Goal: Task Accomplishment & Management: Complete application form

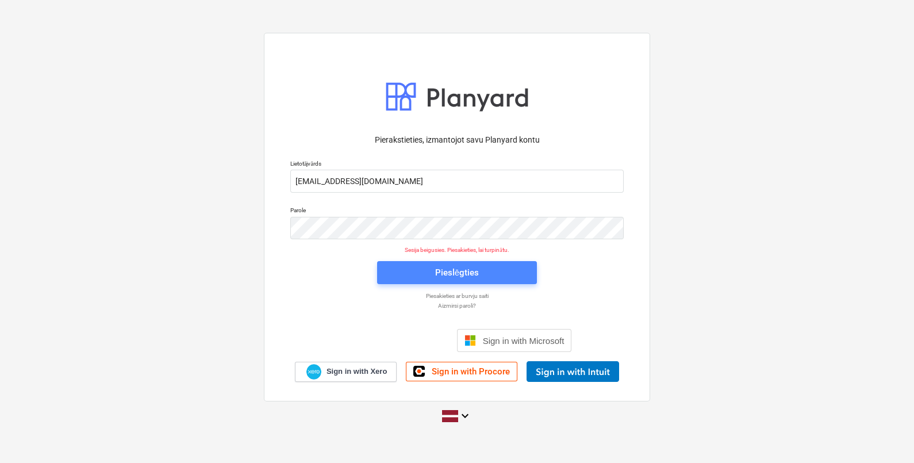
click at [486, 276] on span "Pieslēgties" at bounding box center [457, 272] width 132 height 15
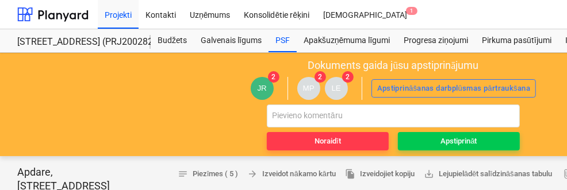
type textarea "x"
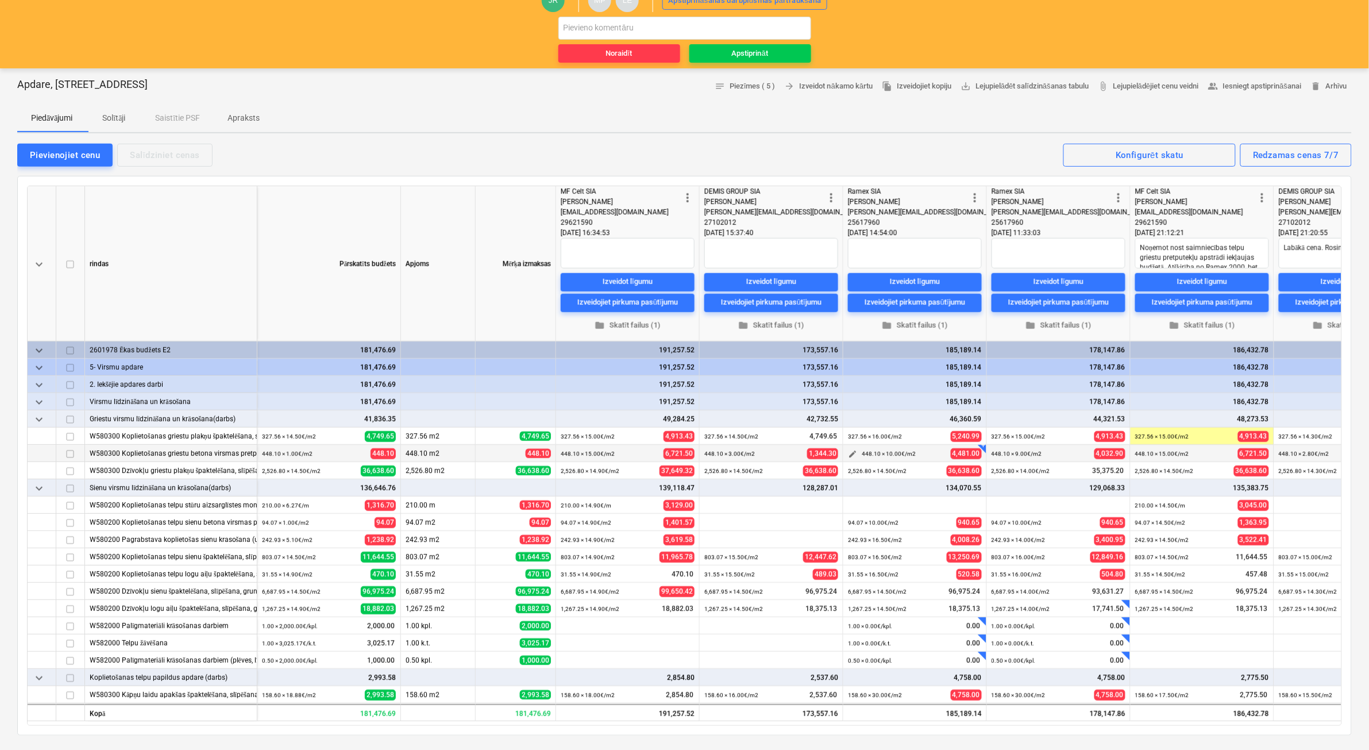
scroll to position [72, 0]
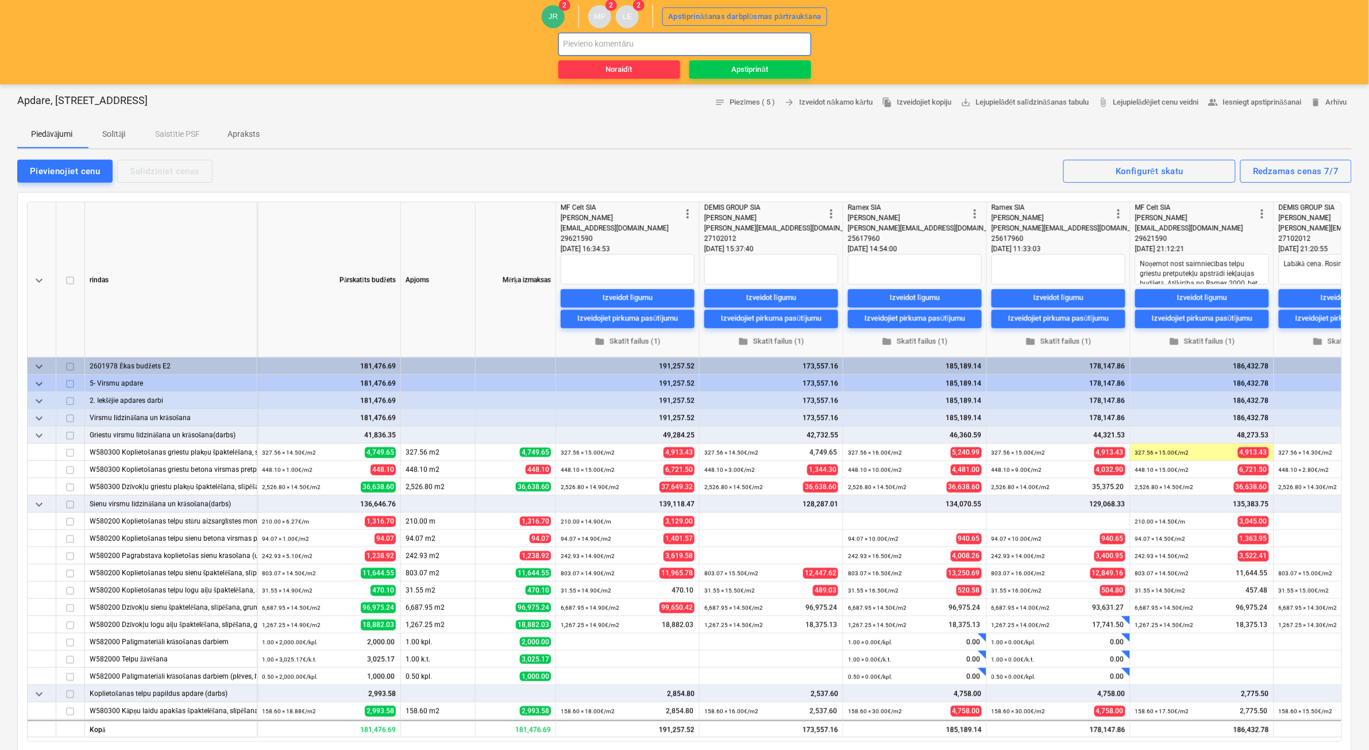
click at [676, 52] on input "text" at bounding box center [685, 44] width 253 height 23
click at [673, 45] on input "apstiprinu līguma slēgšanu atbilsoši 30.07 piedāvājumam" at bounding box center [685, 44] width 253 height 23
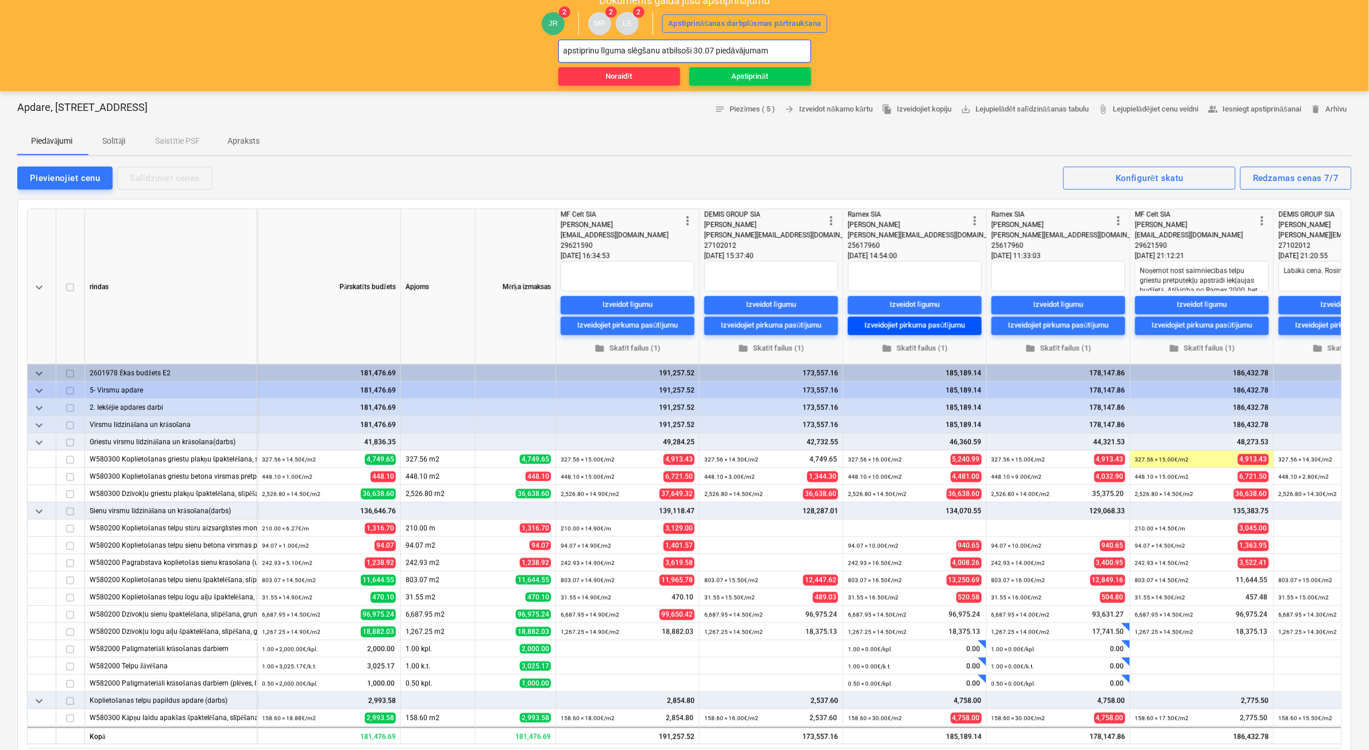
scroll to position [0, 0]
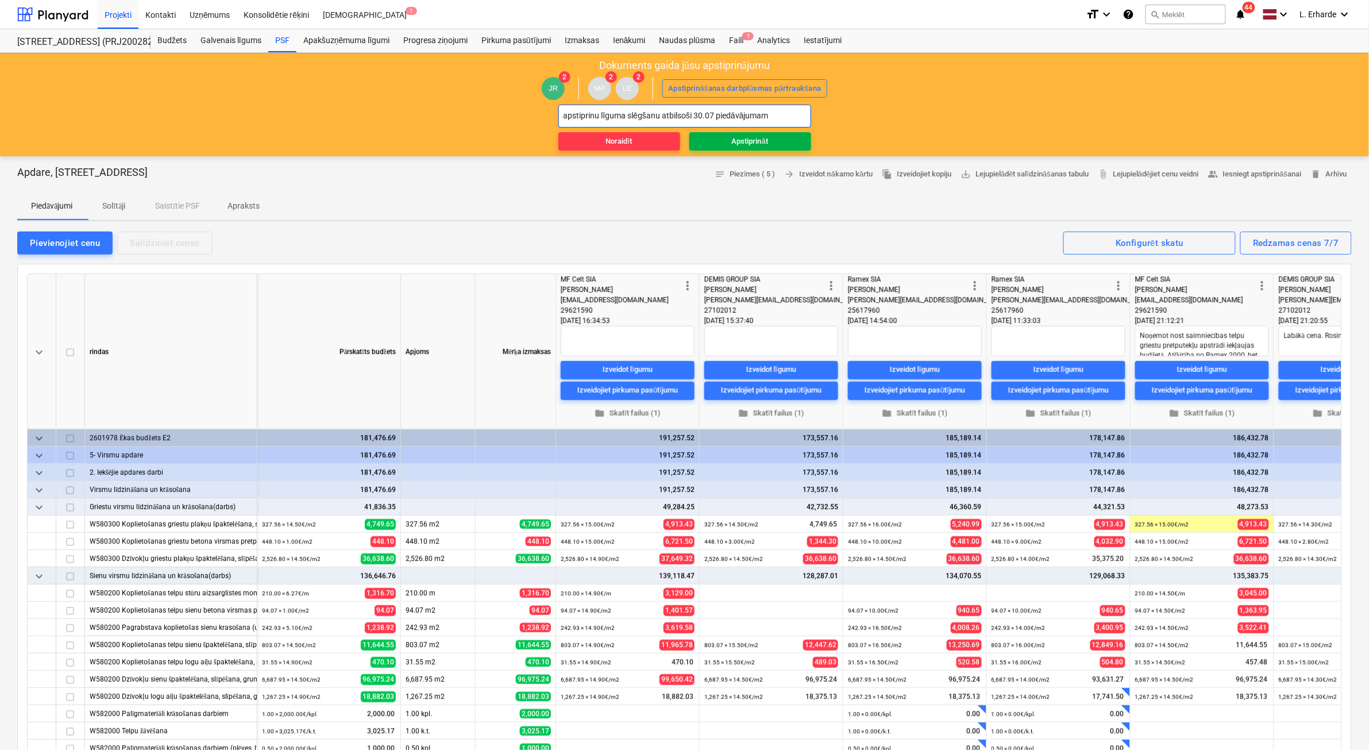
type input "apstiprinu līguma slēgšanu atbilsoši 30.07 piedāvājumam"
click at [757, 136] on div "Apstiprināt" at bounding box center [750, 141] width 36 height 13
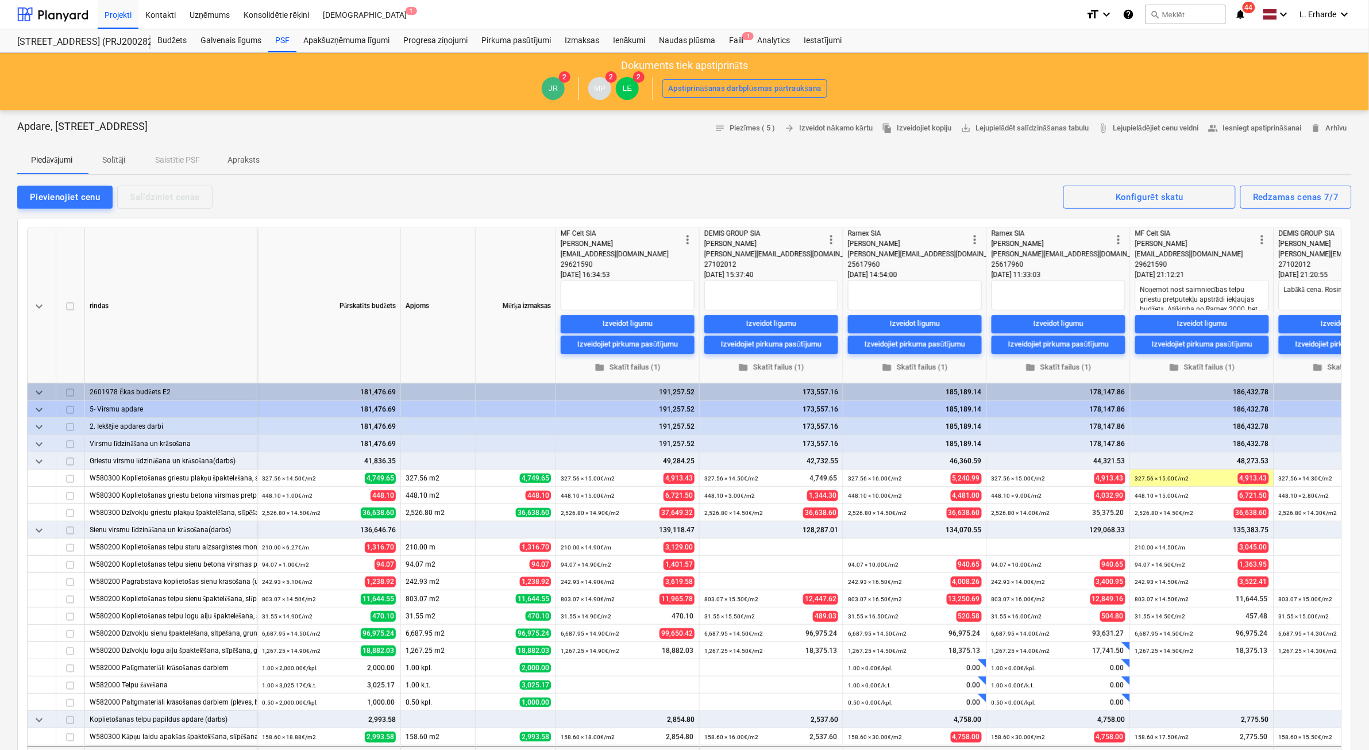
type textarea "x"
